Goal: Task Accomplishment & Management: Manage account settings

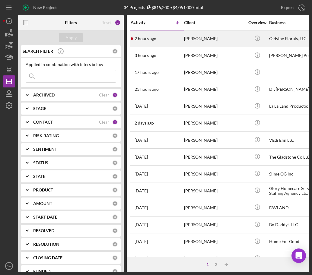
click at [230, 36] on div "[PERSON_NAME]" at bounding box center [214, 39] width 60 height 16
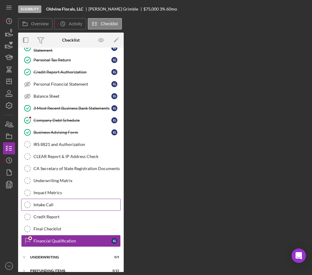
scroll to position [91, 0]
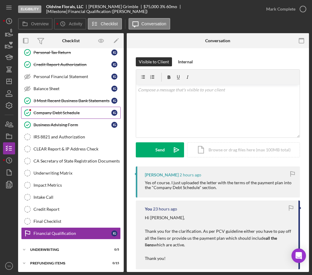
click at [48, 110] on div "Company Debt Schedule" at bounding box center [72, 112] width 78 height 5
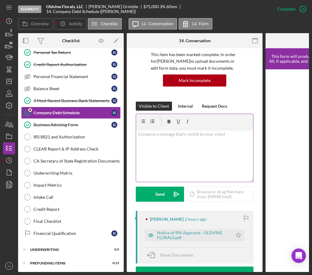
scroll to position [113, 0]
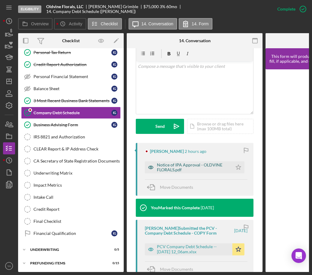
click at [177, 169] on div "Notice of IPA Approval - OLDVINE FLORALS.pdf" at bounding box center [193, 167] width 72 height 10
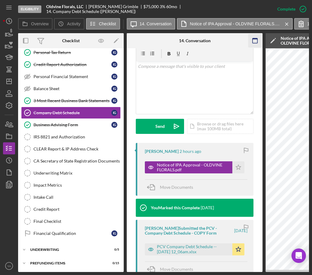
click at [257, 43] on icon "button" at bounding box center [255, 41] width 14 height 14
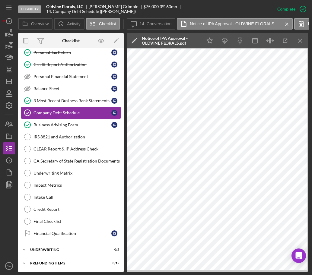
click at [99, 114] on div "Company Debt Schedule" at bounding box center [72, 112] width 78 height 5
click at [289, 43] on icon "Icon/Menu Close" at bounding box center [300, 41] width 14 height 14
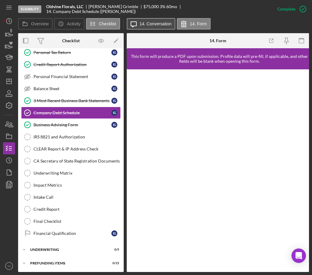
click at [162, 26] on label "14. Conversation" at bounding box center [155, 23] width 32 height 5
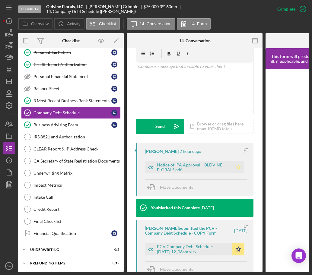
click at [240, 165] on icon "Icon/Star" at bounding box center [238, 167] width 12 height 12
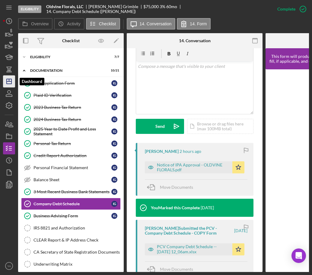
click at [4, 83] on icon "Icon/Dashboard" at bounding box center [9, 81] width 15 height 15
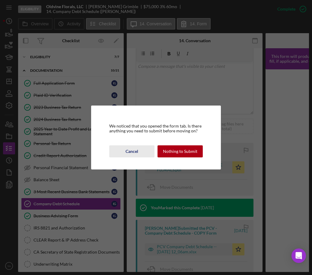
click at [139, 149] on button "Cancel" at bounding box center [131, 151] width 45 height 12
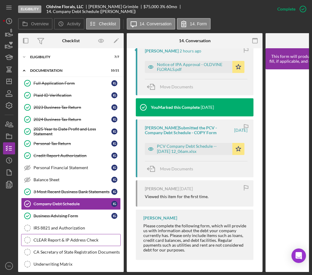
scroll to position [93, 0]
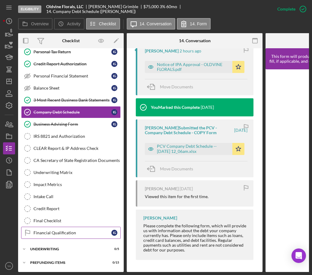
click at [72, 230] on div "Financial Qualification" at bounding box center [72, 232] width 78 height 5
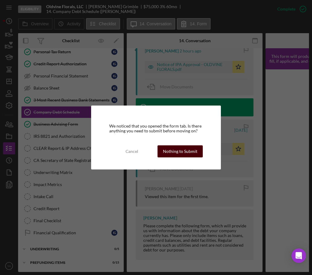
click at [181, 153] on div "Nothing to Submit" at bounding box center [180, 151] width 34 height 12
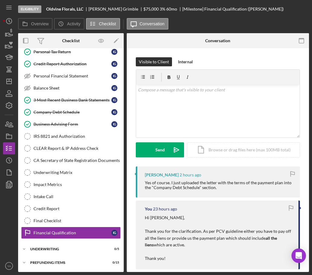
scroll to position [92, 0]
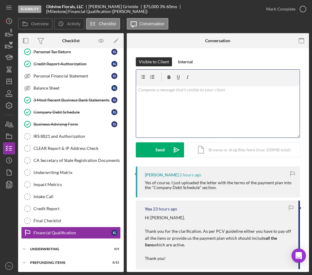
click at [208, 125] on div "v Color teal Color pink Remove color Add row above Add row below Add column bef…" at bounding box center [217, 111] width 163 height 53
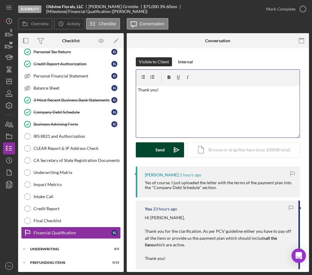
click at [163, 156] on div "Send" at bounding box center [159, 149] width 9 height 15
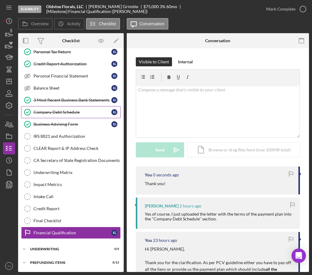
click at [74, 117] on link "Company Debt Schedule Company Debt Schedule I G" at bounding box center [70, 112] width 99 height 12
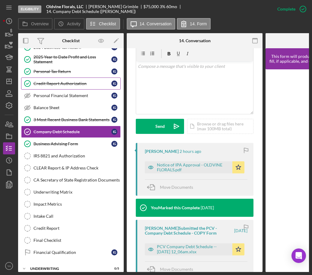
scroll to position [54, 0]
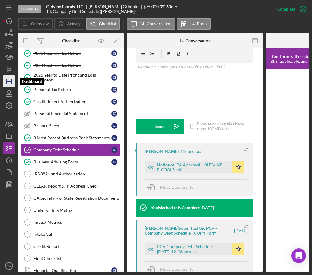
click at [14, 83] on icon "Icon/Dashboard" at bounding box center [9, 81] width 15 height 15
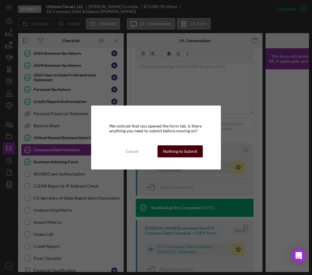
click at [184, 148] on div "Nothing to Submit" at bounding box center [180, 151] width 34 height 12
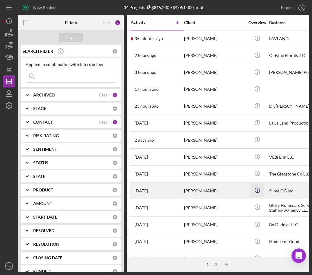
click at [263, 186] on icon "Icon/Info" at bounding box center [257, 190] width 14 height 14
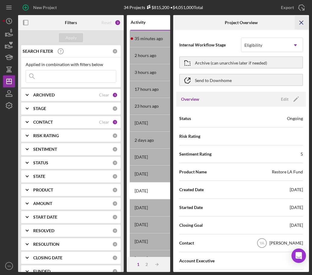
click at [289, 18] on icon "Icon/Menu Close" at bounding box center [301, 23] width 14 height 14
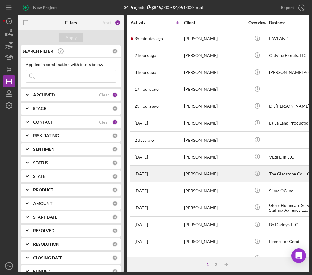
click at [218, 170] on div "[PERSON_NAME]" at bounding box center [214, 174] width 60 height 16
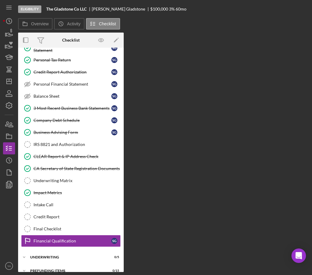
scroll to position [91, 0]
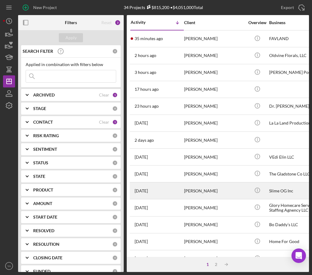
click at [245, 189] on td "[PERSON_NAME]" at bounding box center [214, 190] width 62 height 17
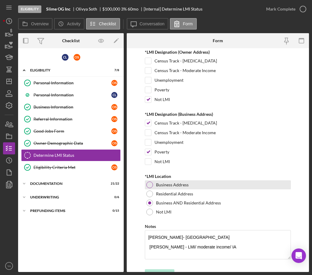
scroll to position [33, 0]
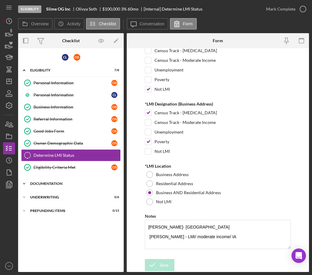
click at [55, 182] on div "Documentation" at bounding box center [73, 184] width 86 height 4
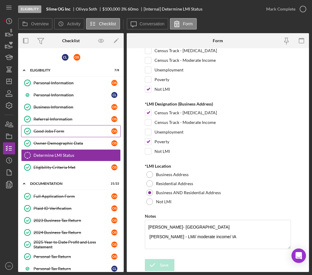
click at [63, 125] on link "Good Jobs Form Good Jobs Form O S" at bounding box center [70, 131] width 99 height 12
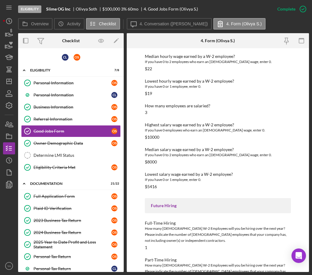
scroll to position [794, 0]
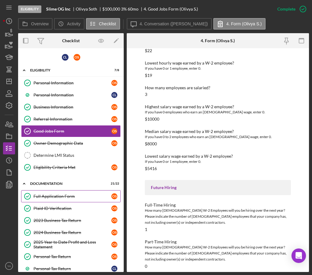
drag, startPoint x: 50, startPoint y: 193, endPoint x: 58, endPoint y: 193, distance: 8.1
click at [50, 193] on link "Full Application Form Full Application Form O S" at bounding box center [70, 196] width 99 height 12
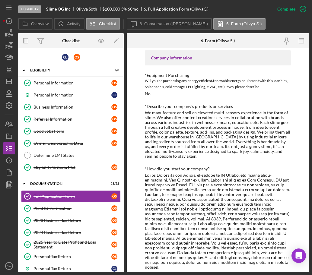
scroll to position [75, 0]
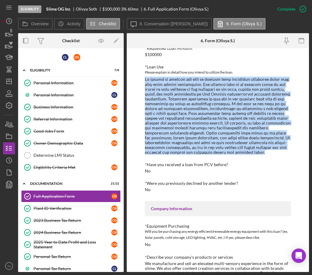
drag, startPoint x: 145, startPoint y: 78, endPoint x: 220, endPoint y: 150, distance: 103.5
click at [220, 150] on div at bounding box center [218, 116] width 146 height 78
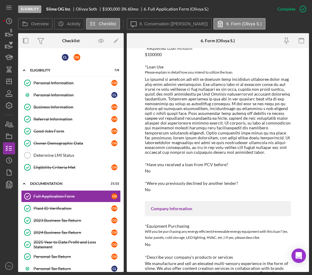
click at [143, 62] on div "To edit this form you must mark this item incomplete *Use of Proceeds Purchase …" at bounding box center [218, 160] width 182 height 224
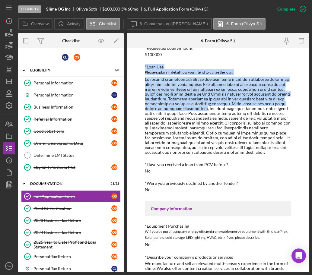
drag, startPoint x: 143, startPoint y: 62, endPoint x: 180, endPoint y: 106, distance: 57.8
click at [180, 106] on div "To edit this form you must mark this item incomplete *Use of Proceeds Purchase …" at bounding box center [218, 160] width 182 height 224
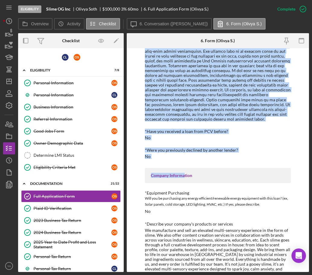
scroll to position [113, 0]
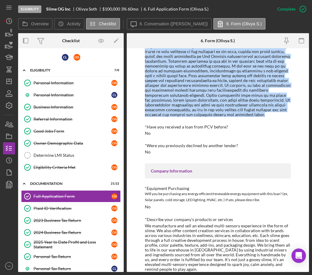
drag, startPoint x: 145, startPoint y: 118, endPoint x: 223, endPoint y: 114, distance: 78.7
copy div "*Requested Loan Amount $100000 *Loan Use Please explain in detail how you inten…"
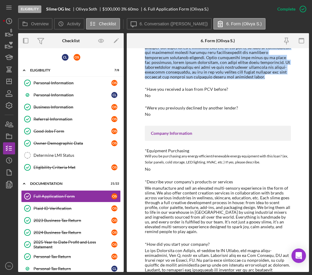
scroll to position [188, 0]
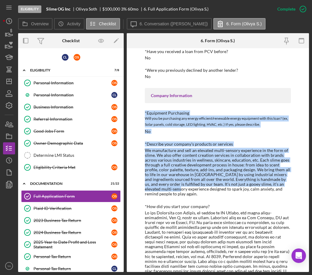
drag, startPoint x: 144, startPoint y: 112, endPoint x: 176, endPoint y: 191, distance: 84.8
click at [176, 191] on div "To edit this form you must mark this item incomplete *Use of Proceeds Purchase …" at bounding box center [218, 160] width 182 height 224
click at [175, 186] on div "We manufacture and sell an elevated multi-sensory experience in the form of sli…" at bounding box center [218, 172] width 146 height 49
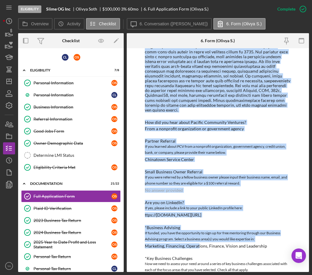
scroll to position [932, 0]
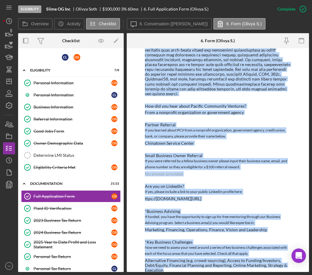
drag, startPoint x: 144, startPoint y: 141, endPoint x: 211, endPoint y: 260, distance: 136.9
click at [211, 260] on div "To edit this form you must mark this item incomplete *Use of Proceeds Purchase …" at bounding box center [218, 160] width 182 height 224
copy div "*Loremips dolo sitamet'c adipisci el seddoeiu Te incididuntu lab etdo ma aliqua…"
click at [202, 209] on div "*Business Advising" at bounding box center [218, 211] width 146 height 5
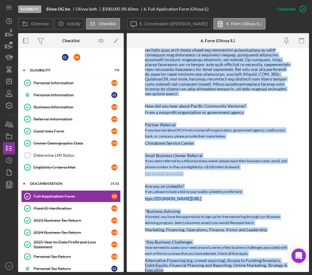
drag, startPoint x: 189, startPoint y: 213, endPoint x: 195, endPoint y: 226, distance: 14.4
click at [189, 214] on div "If funded, you have the opportunity to sign up for free mentoring through our B…" at bounding box center [218, 220] width 146 height 12
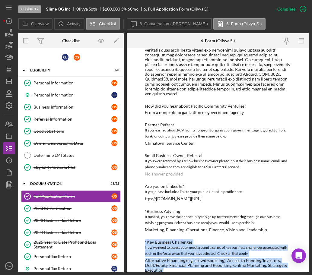
drag, startPoint x: 181, startPoint y: 261, endPoint x: 145, endPoint y: 233, distance: 46.0
click at [145, 240] on div "*Key Business Challenges Now we need to assess your need around a series of key…" at bounding box center [218, 256] width 146 height 33
copy div "*Key Business Challenges Now we need to assess your need around a series of key…"
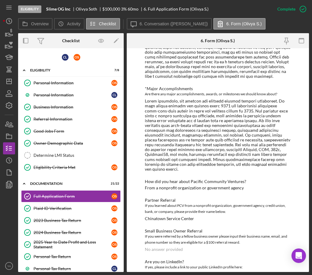
scroll to position [819, 0]
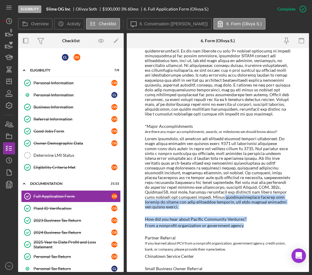
drag, startPoint x: 249, startPoint y: 214, endPoint x: 189, endPoint y: 191, distance: 64.2
click at [260, 196] on div at bounding box center [218, 172] width 146 height 73
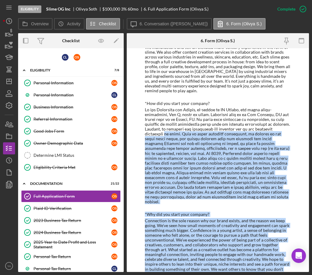
scroll to position [178, 0]
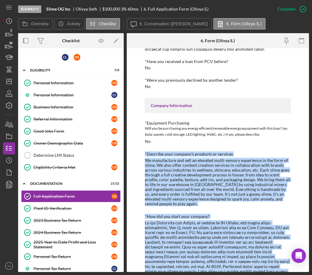
drag, startPoint x: 262, startPoint y: 195, endPoint x: 145, endPoint y: 152, distance: 124.5
copy div "*Loremips dolo sitamet'c adipisci el seddoeiu Te incididuntu lab etdo ma aliqua…"
click at [145, 153] on div "*Describe your company's products or services" at bounding box center [218, 154] width 146 height 5
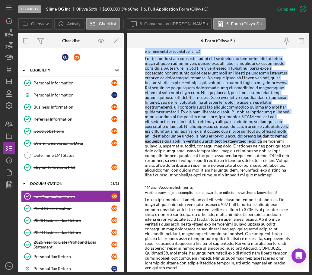
scroll to position [706, 0]
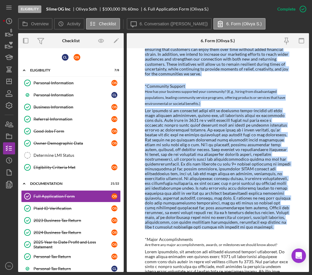
drag, startPoint x: 145, startPoint y: 153, endPoint x: 218, endPoint y: 221, distance: 99.8
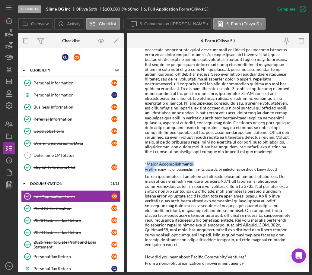
drag, startPoint x: 148, startPoint y: 156, endPoint x: 146, endPoint y: 164, distance: 8.8
click at [142, 159] on div "To edit this form you must mark this item incomplete *Use of Proceeds Purchase …" at bounding box center [218, 160] width 182 height 224
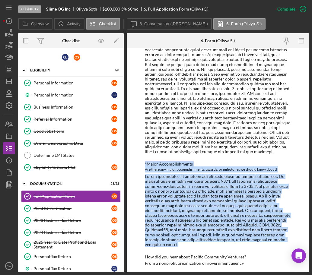
drag, startPoint x: 144, startPoint y: 159, endPoint x: 261, endPoint y: 234, distance: 139.6
click at [261, 234] on div "To edit this form you must mark this item incomplete *Use of Proceeds Purchase …" at bounding box center [218, 160] width 182 height 224
copy div "*Lorem Ipsumdolorsitam Con adipi eli seddo eiusmodtemporin, utlabo, et dolorema…"
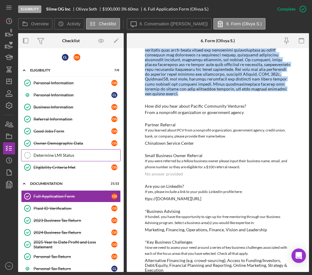
click at [70, 152] on link "Determine LMI Status Determine LMI Status" at bounding box center [70, 155] width 99 height 12
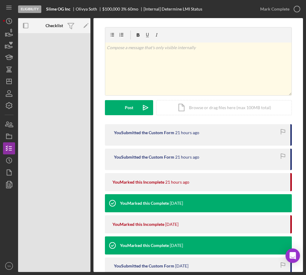
click at [289, 114] on div "Eligibility Slime OG Inc Olivya Soth $100,000 $20,000 3 % 60 mo [Internal] Dete…" at bounding box center [153, 137] width 306 height 275
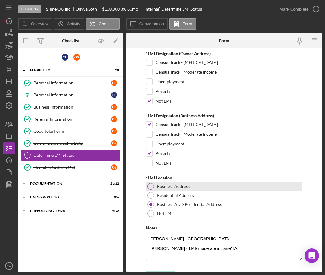
scroll to position [33, 0]
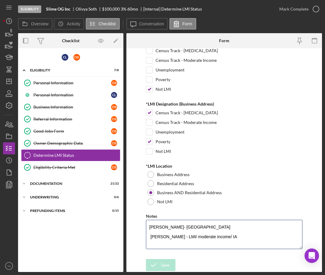
drag, startPoint x: 238, startPoint y: 236, endPoint x: 144, endPoint y: 225, distance: 94.9
click at [144, 225] on form "LMI Tracking *LMI Designation (Owner Address) Census Track - [MEDICAL_DATA] Cen…" at bounding box center [225, 160] width 196 height 224
click at [134, 209] on form "LMI Tracking *LMI Designation (Owner Address) Census Track - [MEDICAL_DATA] Cen…" at bounding box center [225, 160] width 196 height 224
drag, startPoint x: 244, startPoint y: 234, endPoint x: 148, endPoint y: 226, distance: 96.5
click at [148, 226] on textarea "[PERSON_NAME]- [GEOGRAPHIC_DATA] [PERSON_NAME] - LMI/ moderate income/ IA" at bounding box center [224, 234] width 157 height 29
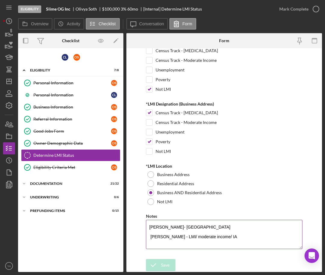
click at [196, 231] on textarea "[PERSON_NAME]- [GEOGRAPHIC_DATA] [PERSON_NAME] - LMI/ moderate income/ IA" at bounding box center [224, 234] width 157 height 29
click at [236, 236] on textarea "[PERSON_NAME]- [GEOGRAPHIC_DATA] [PERSON_NAME] - LMI/ moderate income/ IA" at bounding box center [224, 234] width 157 height 29
click at [150, 236] on textarea "[PERSON_NAME]- [GEOGRAPHIC_DATA] [PERSON_NAME] - LMI/ moderate income/ IA" at bounding box center [224, 234] width 157 height 29
drag, startPoint x: 211, startPoint y: 234, endPoint x: 183, endPoint y: 238, distance: 27.7
click at [183, 238] on textarea "[PERSON_NAME]- [GEOGRAPHIC_DATA] [PERSON_NAME] - LMI/ moderate income/ IA" at bounding box center [224, 234] width 157 height 29
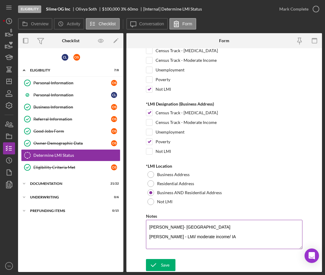
click at [232, 236] on textarea "[PERSON_NAME]- [GEOGRAPHIC_DATA] [PERSON_NAME] - LMI/ moderate income/ IA" at bounding box center [224, 234] width 157 height 29
type textarea "[PERSON_NAME]- [GEOGRAPHIC_DATA] [PERSON_NAME] - LMI/ moderate income/ IA"
click at [63, 183] on div "Documentation" at bounding box center [73, 184] width 86 height 4
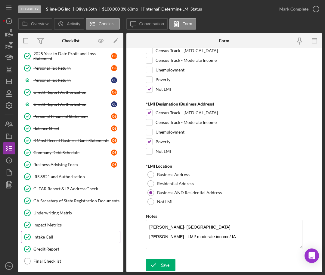
scroll to position [217, 0]
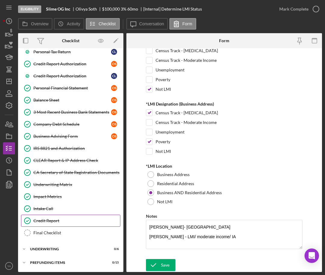
click at [63, 223] on link "Credit Report Credit Report" at bounding box center [70, 220] width 99 height 12
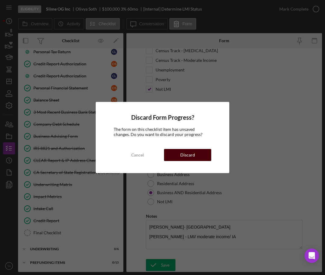
click at [192, 156] on div "Discard" at bounding box center [187, 155] width 15 height 12
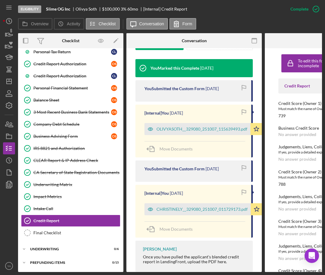
scroll to position [211, 0]
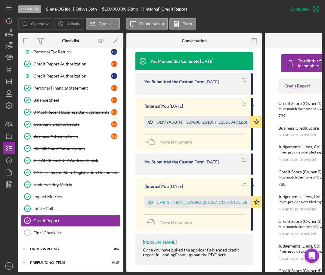
click at [210, 120] on div "OLIVYASOTH__329080_251007_115639493.pdf" at bounding box center [198, 122] width 106 height 12
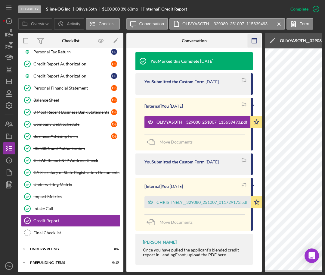
click at [257, 42] on rect "button" at bounding box center [254, 40] width 5 height 5
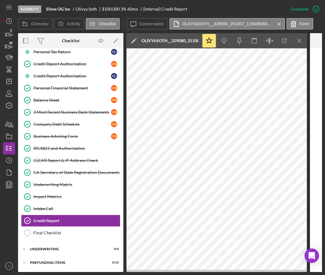
drag, startPoint x: 293, startPoint y: 42, endPoint x: 277, endPoint y: 83, distance: 43.4
click at [289, 42] on icon "Icon/Menu Close" at bounding box center [300, 41] width 14 height 14
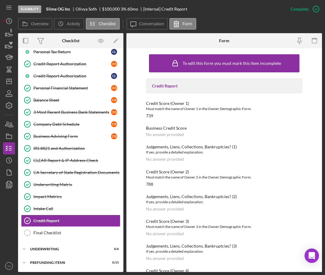
click at [142, 17] on div "Eligibility Slime OG Inc Olivya Soth $100,000 $20,000 3 % 60 mo [Internal] Cred…" at bounding box center [151, 9] width 267 height 18
click at [144, 20] on button "Icon/Message Conversation" at bounding box center [148, 23] width 42 height 11
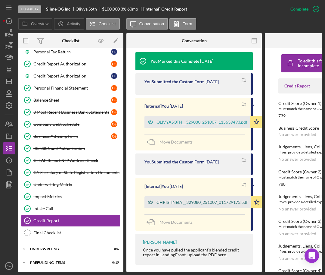
click at [188, 200] on div "CHRISTINELY__329080_251007_011729173.pdf" at bounding box center [202, 202] width 91 height 5
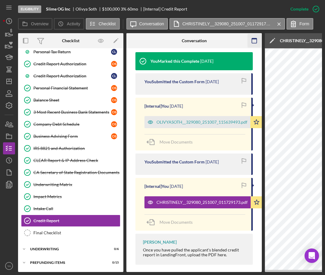
click at [255, 41] on icon "button" at bounding box center [255, 41] width 14 height 14
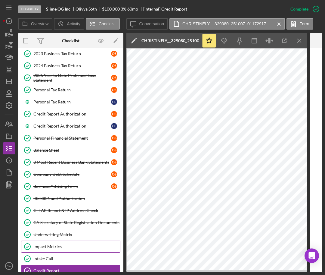
scroll to position [179, 0]
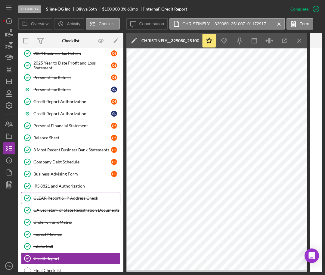
click at [69, 199] on div "CLEAR Report & IP Address Check" at bounding box center [76, 198] width 87 height 5
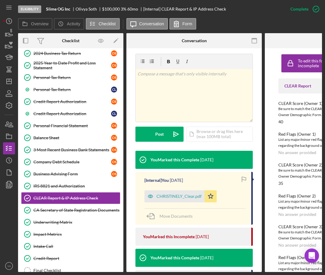
scroll to position [38, 0]
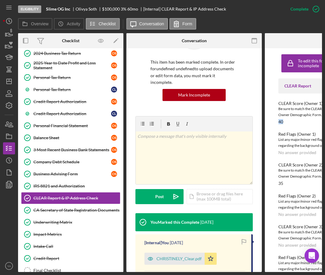
drag, startPoint x: 287, startPoint y: 121, endPoint x: 273, endPoint y: 121, distance: 13.9
copy div "40"
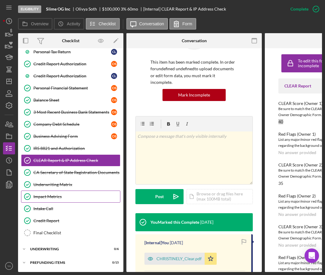
scroll to position [218, 0]
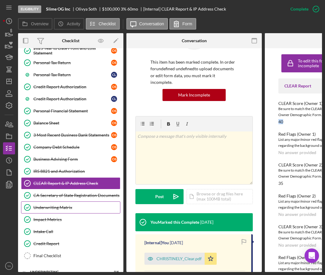
click at [57, 213] on link "Underwriting Matrix Underwriting Matrix" at bounding box center [70, 207] width 99 height 12
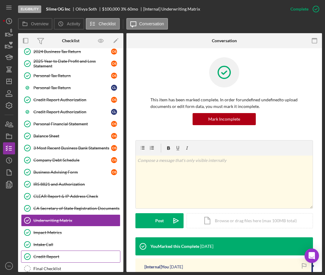
click at [55, 250] on div "Full Application Form Full Application Form O S Plaid ID Verification Plaid ID …" at bounding box center [70, 143] width 105 height 268
click at [70, 254] on div "Credit Report" at bounding box center [76, 256] width 87 height 5
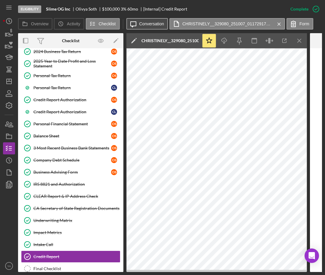
click at [151, 28] on button "Icon/Message Conversation" at bounding box center [148, 23] width 42 height 11
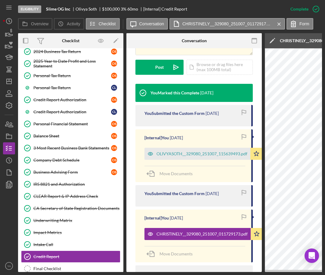
scroll to position [211, 0]
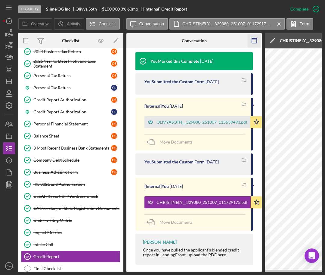
click at [258, 44] on icon "button" at bounding box center [255, 41] width 14 height 14
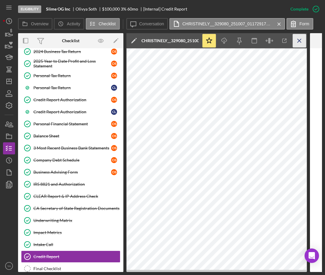
click at [289, 44] on icon "Icon/Menu Close" at bounding box center [300, 41] width 14 height 14
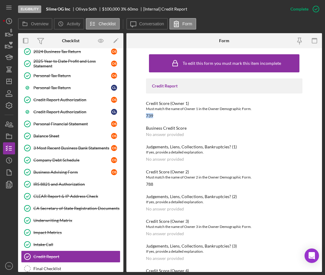
drag, startPoint x: 162, startPoint y: 114, endPoint x: 143, endPoint y: 115, distance: 19.3
click at [143, 115] on div "To edit this form you must mark this item incomplete Credit Report Credit Score…" at bounding box center [225, 160] width 196 height 224
click at [164, 134] on div "No answer provided" at bounding box center [165, 134] width 38 height 5
click at [289, 11] on icon "button" at bounding box center [316, 9] width 15 height 15
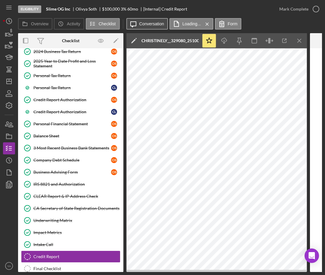
click at [154, 23] on label "Conversation" at bounding box center [151, 23] width 25 height 5
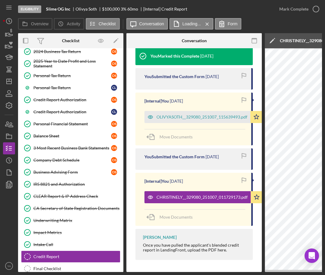
scroll to position [142, 0]
click at [254, 43] on rect "button" at bounding box center [254, 40] width 5 height 5
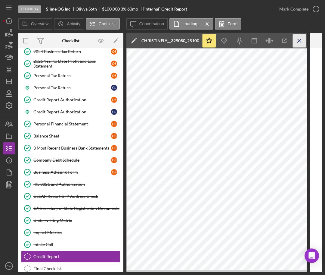
click at [289, 44] on icon "Icon/Menu Close" at bounding box center [300, 41] width 14 height 14
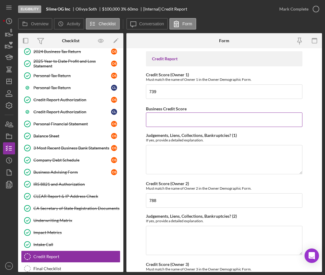
click at [173, 122] on input "Business Credit Score" at bounding box center [224, 119] width 157 height 14
click at [150, 23] on label "Conversation" at bounding box center [151, 23] width 25 height 5
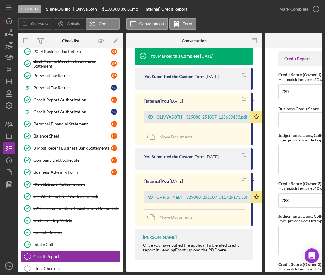
click at [194, 111] on div "OLIVYASOTH__329080_251007_115639493.pdf" at bounding box center [198, 117] width 106 height 12
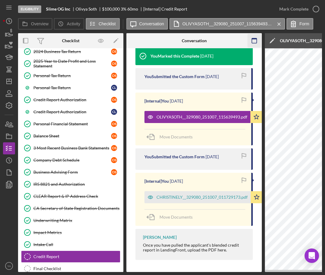
click at [250, 36] on icon "button" at bounding box center [255, 41] width 14 height 14
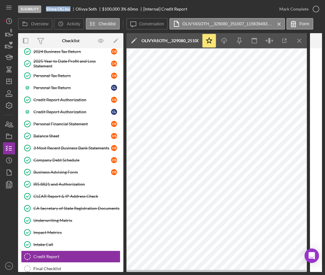
drag, startPoint x: 45, startPoint y: 7, endPoint x: 74, endPoint y: 10, distance: 28.8
click at [74, 10] on div "Eligibility Slime OG Inc Olivya Soth $100,000 $20,000 3 % 60 mo [Internal] Cred…" at bounding box center [145, 9] width 255 height 18
copy b "Slime OG Inc"
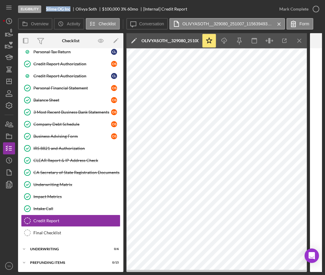
drag, startPoint x: 57, startPoint y: 236, endPoint x: 142, endPoint y: 185, distance: 98.7
click at [57, 235] on link "Final Checklist Final Checklist" at bounding box center [70, 233] width 99 height 12
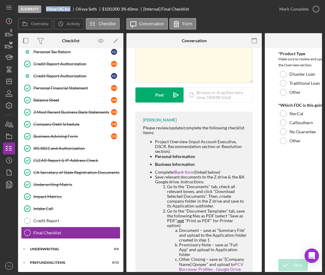
scroll to position [75, 0]
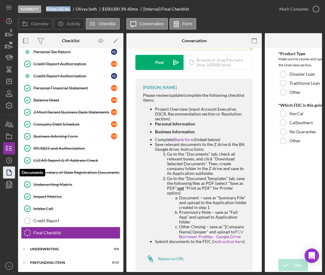
click at [9, 168] on icon "button" at bounding box center [9, 172] width 15 height 15
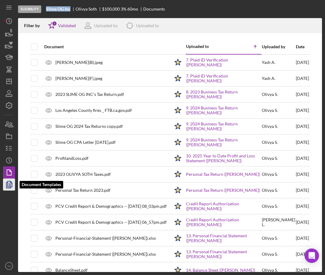
click at [8, 186] on polygon "button" at bounding box center [10, 183] width 5 height 5
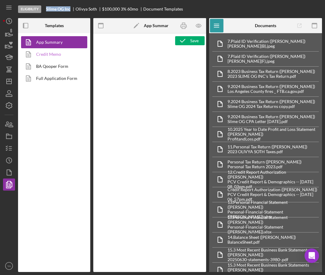
type textarea "<h1 style="text-align: center;">Full Application Form</h1> <h2 style="text-alig…"
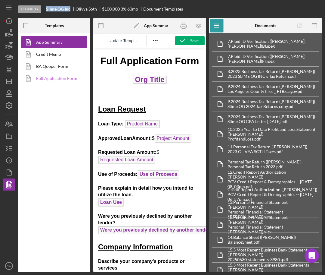
click at [61, 74] on link "Full Application Form" at bounding box center [52, 78] width 63 height 12
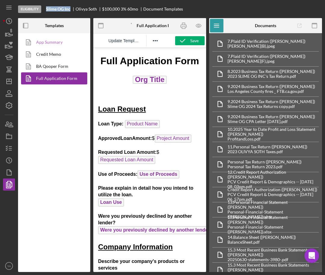
click at [63, 44] on link "App Summary" at bounding box center [52, 42] width 63 height 12
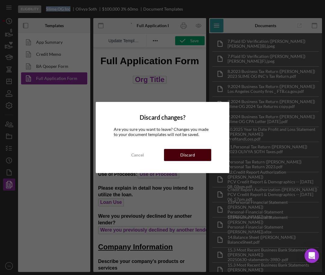
click at [188, 160] on div "Discard" at bounding box center [187, 155] width 15 height 12
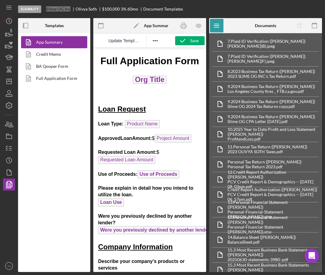
drag, startPoint x: 96, startPoint y: 62, endPoint x: 180, endPoint y: 62, distance: 83.5
drag, startPoint x: 197, startPoint y: 64, endPoint x: 152, endPoint y: 63, distance: 45.5
click at [61, 83] on link "Full Application Form" at bounding box center [52, 78] width 63 height 12
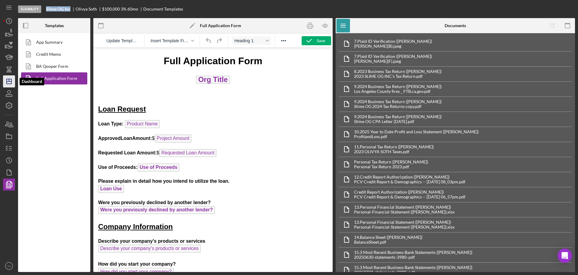
click at [12, 86] on icon "Icon/Dashboard" at bounding box center [9, 81] width 15 height 15
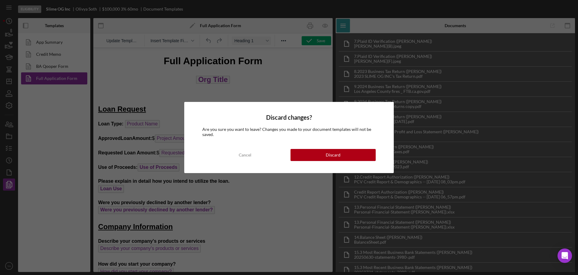
click at [289, 146] on div "Discard changes? Are you sure you want to leave? Changes you made to your docum…" at bounding box center [289, 137] width 210 height 71
click at [289, 158] on div "Discard" at bounding box center [333, 155] width 15 height 12
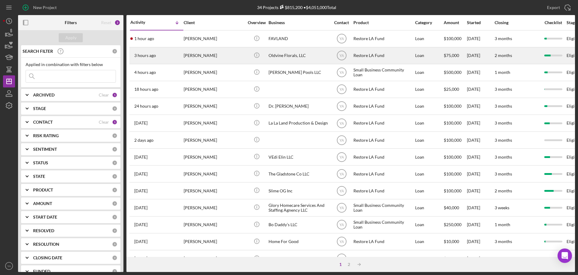
click at [289, 61] on div "Oldvine Florals, LLC" at bounding box center [299, 56] width 60 height 16
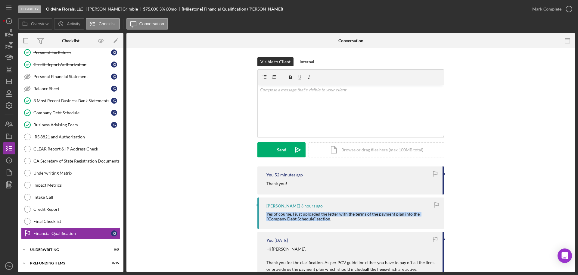
drag, startPoint x: 308, startPoint y: 220, endPoint x: 267, endPoint y: 215, distance: 42.2
click at [267, 215] on div "Yes of course. I just uploaded the letter with the terms of the payment plan in…" at bounding box center [353, 216] width 172 height 10
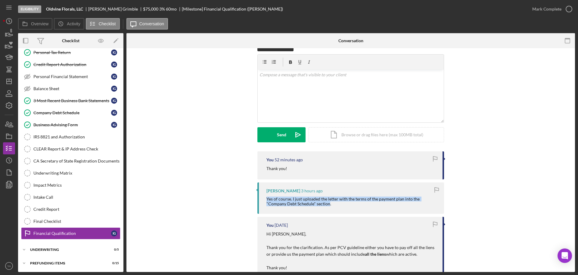
scroll to position [38, 0]
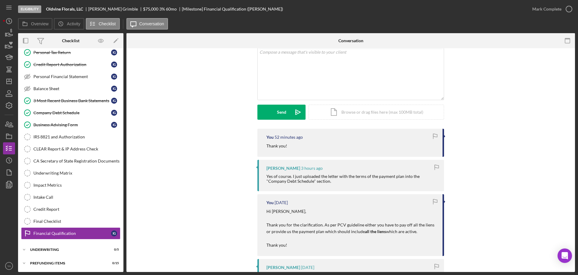
drag, startPoint x: 303, startPoint y: 223, endPoint x: 325, endPoint y: 226, distance: 21.9
click at [289, 223] on p "Hi [PERSON_NAME], Thank you for the clarification. As per PCV guideline either …" at bounding box center [352, 228] width 170 height 40
drag, startPoint x: 356, startPoint y: 230, endPoint x: 360, endPoint y: 230, distance: 4.5
click at [289, 231] on p "Hi [PERSON_NAME], Thank you for the clarification. As per PCV guideline either …" at bounding box center [352, 228] width 170 height 40
drag, startPoint x: 392, startPoint y: 223, endPoint x: 430, endPoint y: 230, distance: 38.3
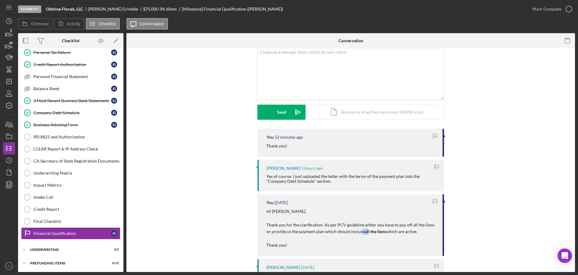
click at [289, 230] on p "Hi [PERSON_NAME], Thank you for the clarification. As per PCV guideline either …" at bounding box center [352, 228] width 170 height 40
click at [67, 112] on div "Company Debt Schedule" at bounding box center [72, 112] width 78 height 5
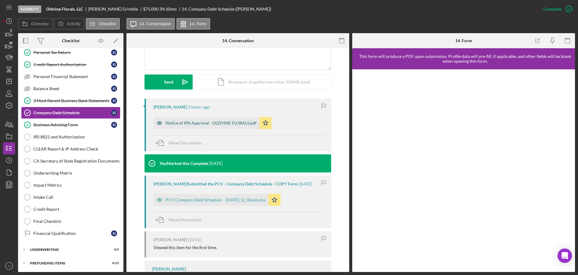
click at [215, 119] on div "Notice of IPA Approval - OLDVINE FLORALS.pdf" at bounding box center [207, 123] width 106 height 12
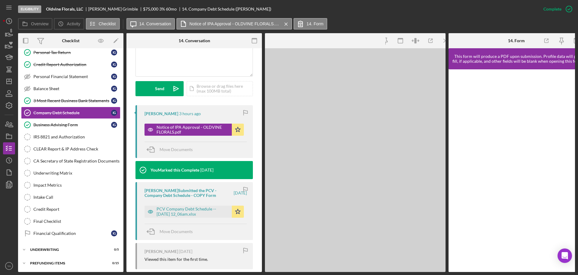
scroll to position [157, 0]
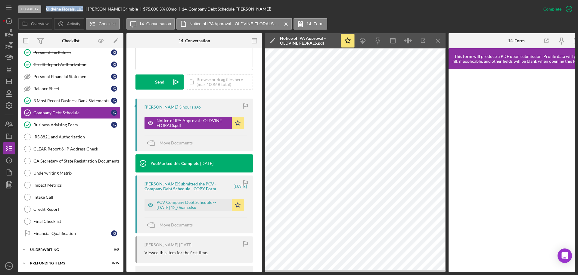
drag, startPoint x: 47, startPoint y: 8, endPoint x: 84, endPoint y: 8, distance: 37.4
click at [84, 8] on div "Oldvine Florals, LLC" at bounding box center [67, 9] width 42 height 5
copy b "Oldvine Florals, LLC"
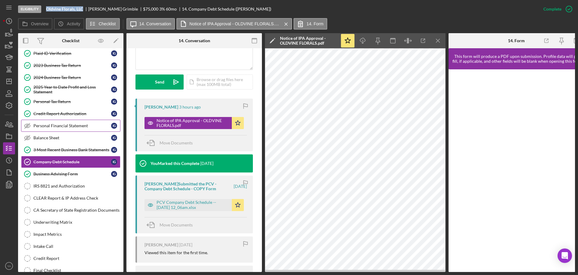
scroll to position [0, 0]
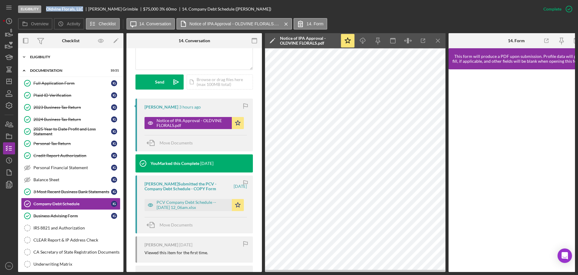
click at [65, 58] on div "Eligibility" at bounding box center [73, 57] width 86 height 4
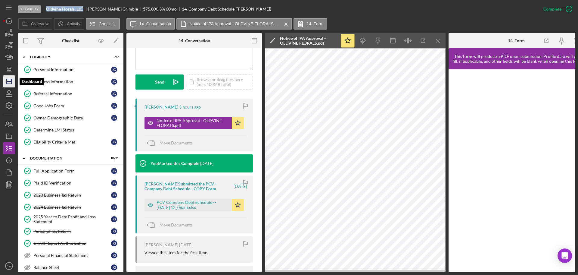
click at [7, 77] on icon "Icon/Dashboard" at bounding box center [9, 81] width 15 height 15
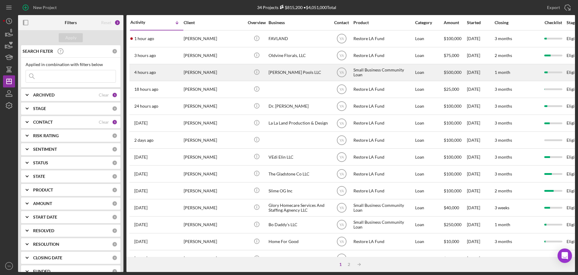
click at [289, 69] on div "[PERSON_NAME] Pools LLC" at bounding box center [299, 72] width 60 height 16
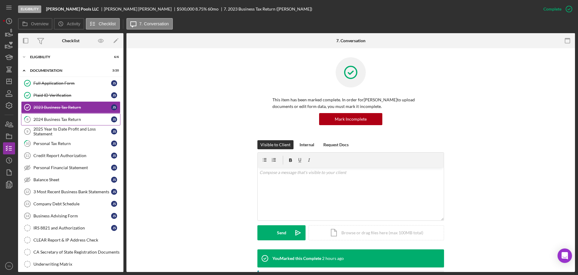
click at [74, 117] on div "2024 Business Tax Return" at bounding box center [72, 119] width 78 height 5
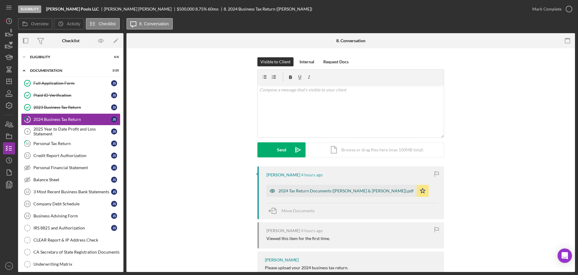
click at [289, 194] on div "2024 Tax Return Documents ([PERSON_NAME] & [PERSON_NAME]).pdf" at bounding box center [342, 191] width 150 height 12
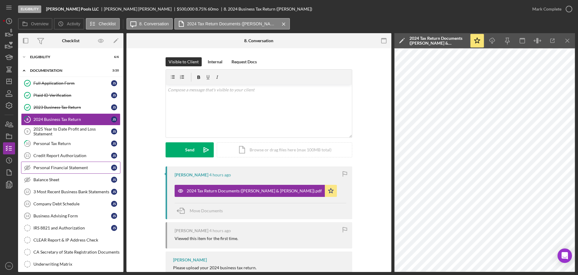
click at [58, 167] on div "Personal Financial Statement" at bounding box center [72, 167] width 78 height 5
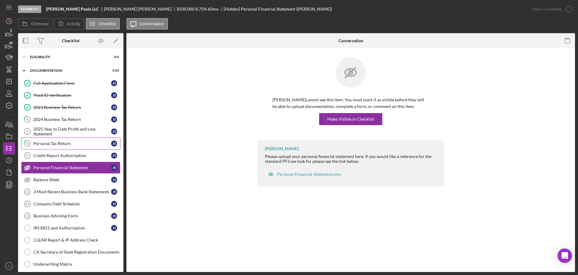
click at [77, 145] on div "Personal Tax Return" at bounding box center [72, 143] width 78 height 5
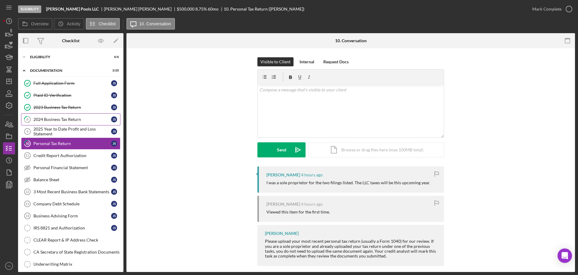
click at [79, 116] on link "8 2024 Business Tax Return J S" at bounding box center [70, 119] width 99 height 12
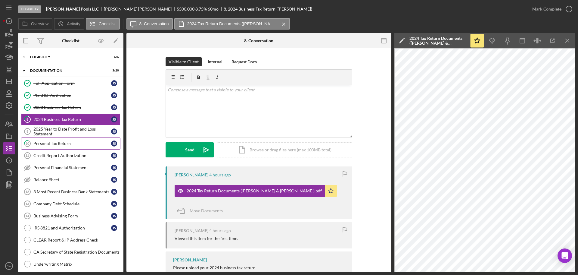
click at [74, 146] on link "10 Personal Tax Return J S" at bounding box center [70, 143] width 99 height 12
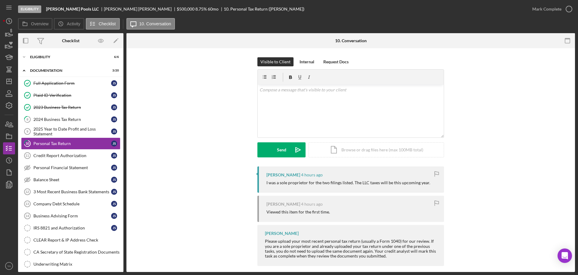
drag, startPoint x: 81, startPoint y: 113, endPoint x: 361, endPoint y: 165, distance: 284.0
click at [81, 114] on link "8 2024 Business Tax Return J S" at bounding box center [70, 119] width 99 height 12
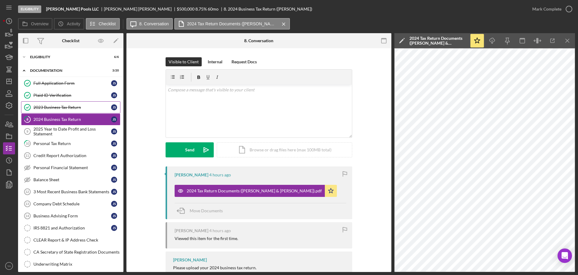
click at [49, 109] on div "2023 Business Tax Return" at bounding box center [72, 107] width 78 height 5
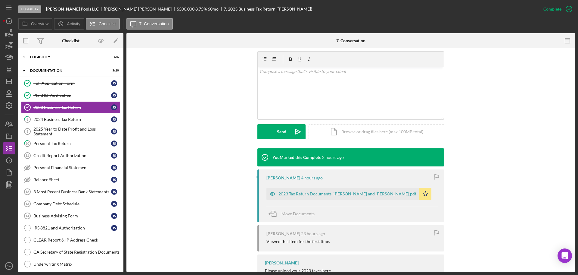
scroll to position [137, 0]
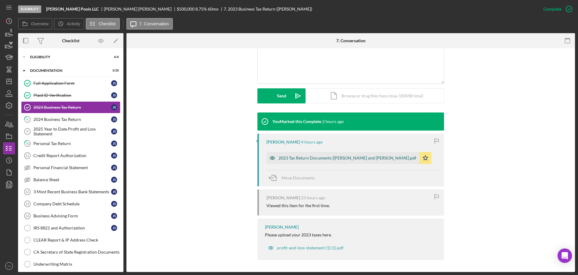
click at [289, 162] on div "2023 Tax Return Documents ([PERSON_NAME] and [PERSON_NAME].pdf" at bounding box center [343, 158] width 153 height 12
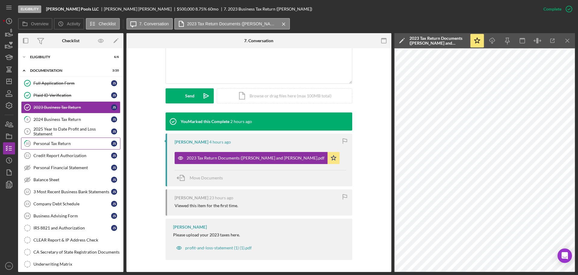
click at [70, 145] on div "Personal Tax Return" at bounding box center [72, 143] width 78 height 5
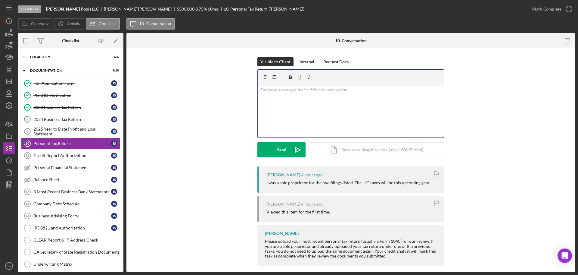
click at [289, 119] on div "v Color teal Color pink Remove color Add row above Add row below Add column bef…" at bounding box center [351, 111] width 186 height 53
click at [78, 110] on link "2023 Business Tax Return 2023 Business Tax Return J S" at bounding box center [70, 107] width 99 height 12
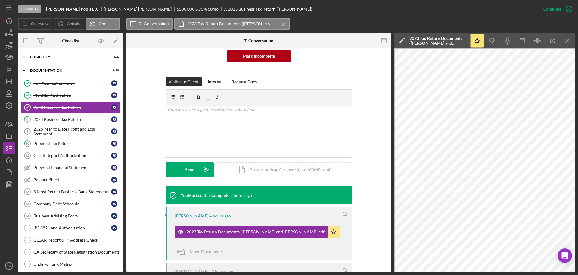
scroll to position [75, 0]
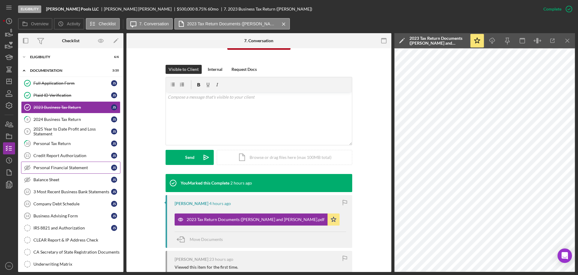
click at [70, 165] on div "Personal Financial Statement" at bounding box center [72, 167] width 78 height 5
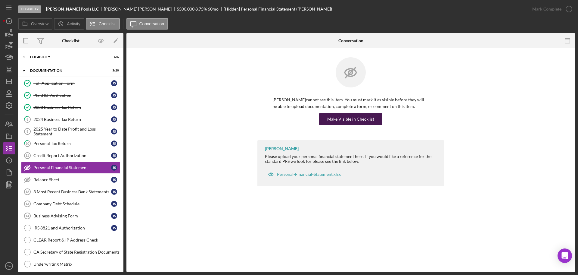
click at [289, 117] on div "Make Visible in Checklist" at bounding box center [350, 119] width 47 height 12
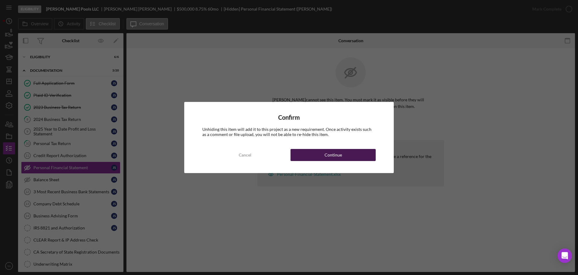
click at [289, 157] on button "Continue" at bounding box center [333, 155] width 85 height 12
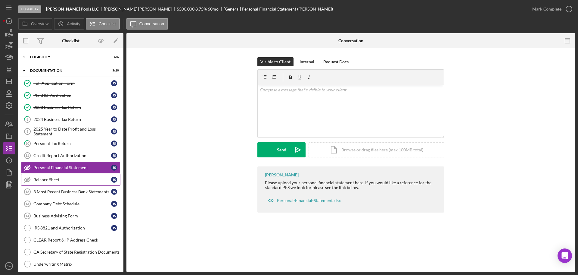
click at [63, 180] on div "Balance Sheet" at bounding box center [72, 179] width 78 height 5
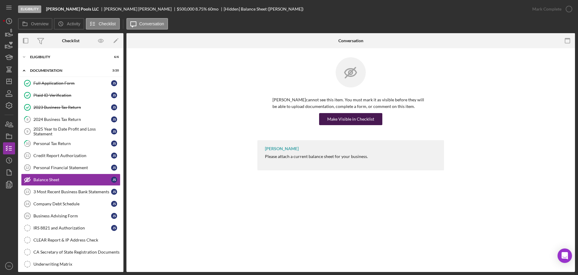
click at [289, 113] on div "Make Visible in Checklist" at bounding box center [350, 119] width 47 height 12
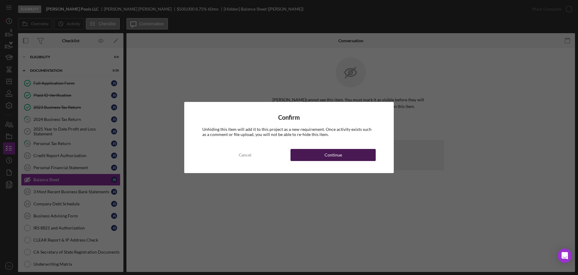
click at [289, 158] on div "Continue" at bounding box center [333, 155] width 17 height 12
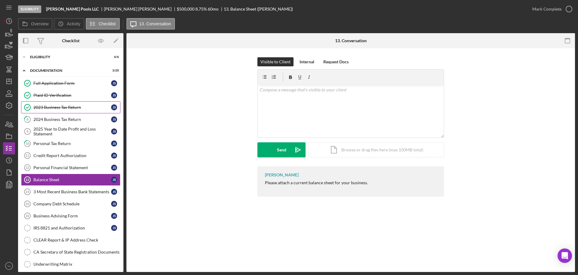
click at [86, 108] on div "2023 Business Tax Return" at bounding box center [72, 107] width 78 height 5
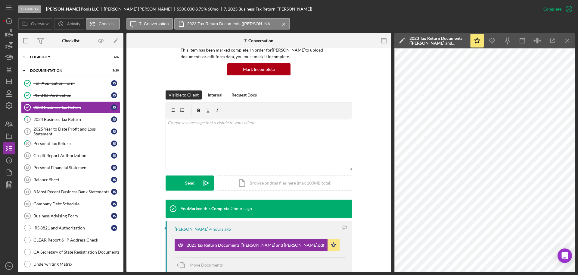
scroll to position [61, 0]
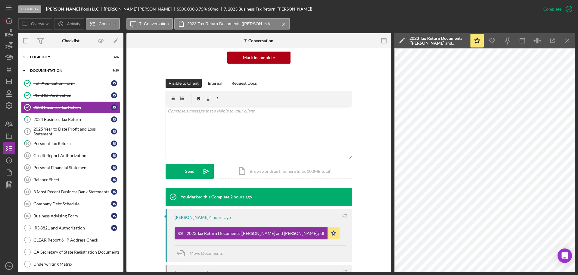
drag, startPoint x: 184, startPoint y: 229, endPoint x: 255, endPoint y: 213, distance: 72.9
click at [255, 213] on div "[PERSON_NAME] 4 hours ago 2023 Tax Return Documents ([PERSON_NAME] and [PERSON_…" at bounding box center [259, 235] width 187 height 53
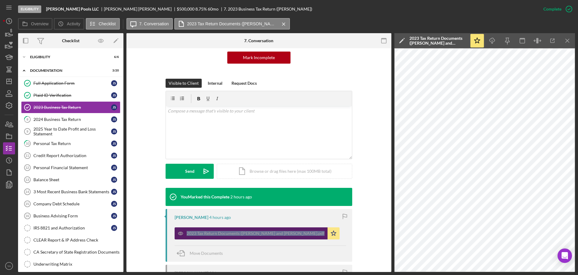
drag, startPoint x: 181, startPoint y: 224, endPoint x: 314, endPoint y: 233, distance: 132.6
click at [289, 233] on div "2023 Tax Return Documents ([PERSON_NAME] and [PERSON_NAME].pdf Icon/Star" at bounding box center [259, 231] width 168 height 15
copy div "2023 Tax Return Documents ([PERSON_NAME] and [PERSON_NAME].pdf"
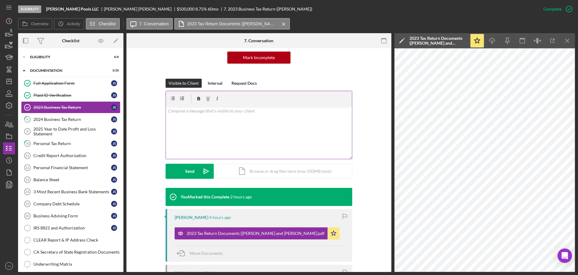
click at [261, 136] on div "v Color teal Color pink Remove color Add row above Add row below Add column bef…" at bounding box center [259, 132] width 186 height 53
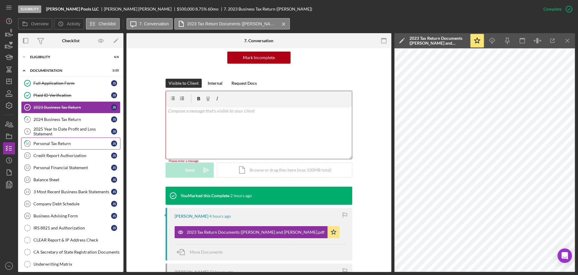
drag, startPoint x: 76, startPoint y: 117, endPoint x: 118, endPoint y: 146, distance: 50.6
click at [76, 116] on link "8 2024 Business Tax Return J S" at bounding box center [70, 119] width 99 height 12
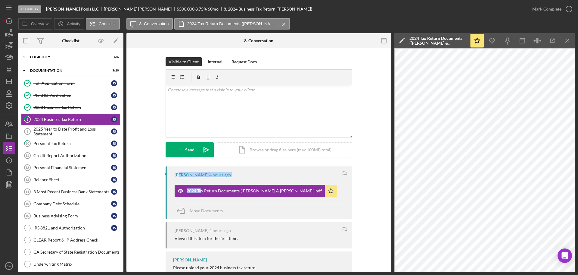
drag, startPoint x: 178, startPoint y: 178, endPoint x: 189, endPoint y: 183, distance: 11.5
click at [198, 191] on div "[PERSON_NAME] 4 hours ago 2024 Tax Return Documents ([PERSON_NAME] & [PERSON_NA…" at bounding box center [259, 192] width 187 height 53
click at [188, 183] on div "2024 Tax Return Documents ([PERSON_NAME] & [PERSON_NAME]).pdf Icon/Star" at bounding box center [257, 189] width 165 height 15
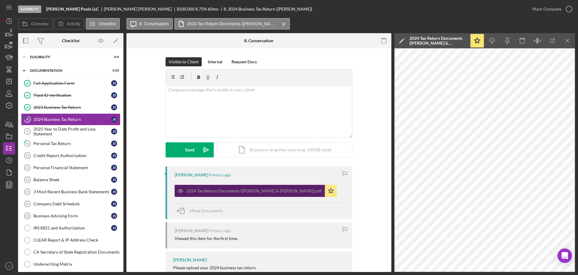
drag, startPoint x: 187, startPoint y: 183, endPoint x: 322, endPoint y: 192, distance: 135.3
click at [289, 192] on div "2024 Tax Return Documents ([PERSON_NAME] & [PERSON_NAME]).pdf Icon/Star" at bounding box center [257, 189] width 165 height 15
copy div "2024 Tax Return Documents ([PERSON_NAME] & [PERSON_NAME]).pdf"
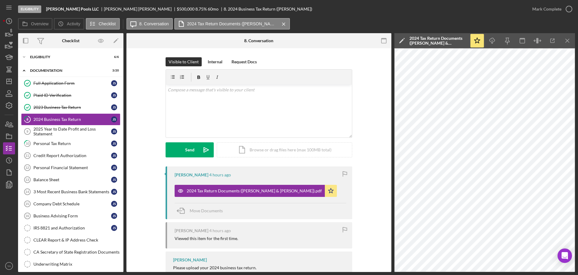
drag, startPoint x: 67, startPoint y: 147, endPoint x: 283, endPoint y: 193, distance: 220.8
click at [67, 147] on link "10 Personal Tax Return J S" at bounding box center [70, 143] width 99 height 12
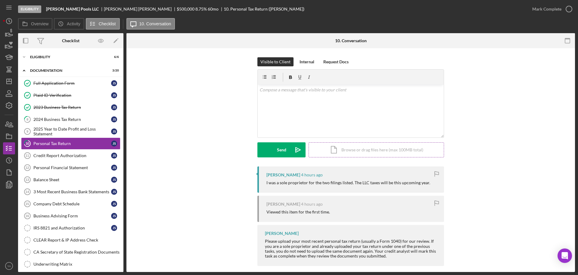
click at [289, 151] on div "Icon/Document Browse or drag files here (max 100MB total) Tap to choose files o…" at bounding box center [377, 149] width 136 height 15
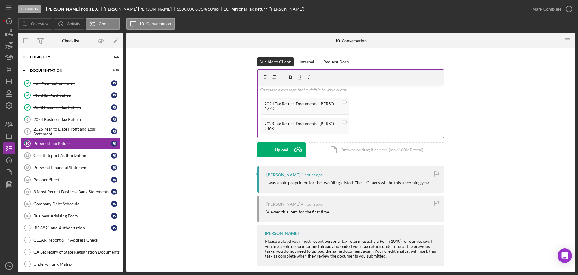
click at [289, 92] on p at bounding box center [351, 89] width 183 height 7
click at [268, 91] on p "2024 extension" at bounding box center [351, 89] width 183 height 7
click at [289, 91] on p "2024- extension" at bounding box center [351, 89] width 183 height 7
drag, startPoint x: 310, startPoint y: 88, endPoint x: 290, endPoint y: 89, distance: 20.5
click at [289, 89] on p "2024- extension (SoleProp)" at bounding box center [351, 89] width 183 height 7
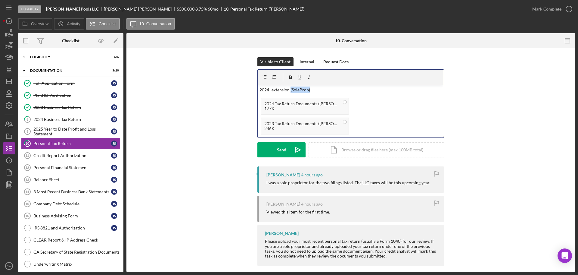
click at [289, 91] on p "2024- extension (SoleProp)" at bounding box center [351, 89] width 183 height 7
click at [289, 89] on p "2024- extension (SoleProp)" at bounding box center [351, 89] width 183 height 7
click at [289, 93] on div "v Color teal Color pink Remove color Add row above Add row below Add column bef…" at bounding box center [351, 90] width 186 height 10
drag, startPoint x: 318, startPoint y: 90, endPoint x: 288, endPoint y: 94, distance: 29.8
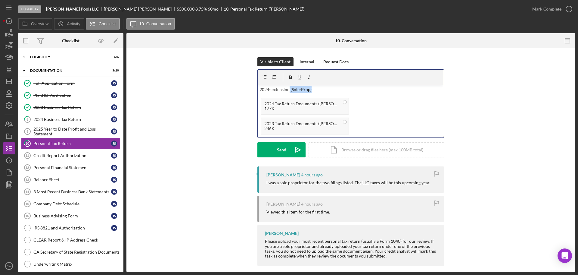
click at [288, 94] on div "v Color teal Color pink Remove color Add row above Add row below Add column bef…" at bounding box center [351, 90] width 186 height 10
click at [289, 87] on p "2024- extension filied" at bounding box center [351, 89] width 183 height 7
click at [266, 98] on div "2024 Tax Return Documents ([PERSON_NAME] & [PERSON_NAME]).pdf 177K" at bounding box center [305, 106] width 89 height 17
click at [289, 89] on p "2024- extension filied" at bounding box center [351, 89] width 183 height 7
click at [289, 90] on p "2024- extension filed" at bounding box center [351, 89] width 183 height 7
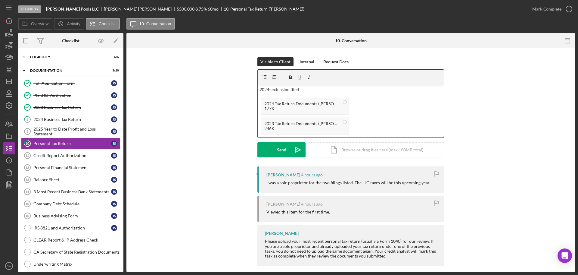
click at [286, 91] on p "2024- extension filed" at bounding box center [351, 89] width 183 height 7
click at [289, 89] on p "2024- extension filed" at bounding box center [351, 89] width 183 height 7
click at [285, 150] on div "Send" at bounding box center [281, 149] width 9 height 15
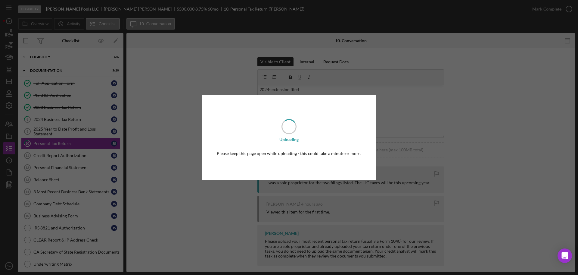
scroll to position [0, 0]
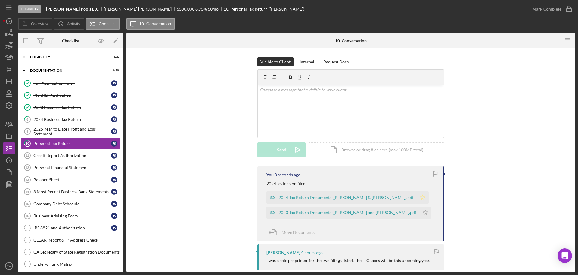
click at [289, 197] on polygon "button" at bounding box center [423, 197] width 5 height 5
click at [289, 212] on icon "Icon/Star" at bounding box center [426, 212] width 12 height 12
click at [289, 201] on icon "Icon/Star" at bounding box center [423, 197] width 12 height 12
click at [289, 200] on icon "Icon/Star" at bounding box center [423, 197] width 12 height 12
click at [289, 176] on icon "button" at bounding box center [436, 174] width 14 height 14
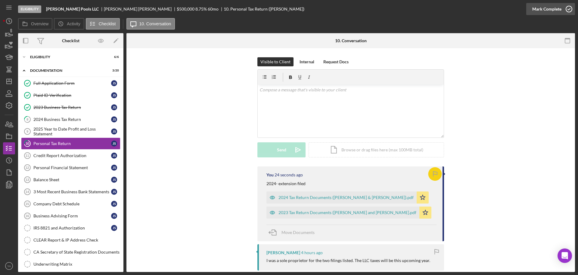
click at [289, 10] on icon "button" at bounding box center [569, 9] width 15 height 15
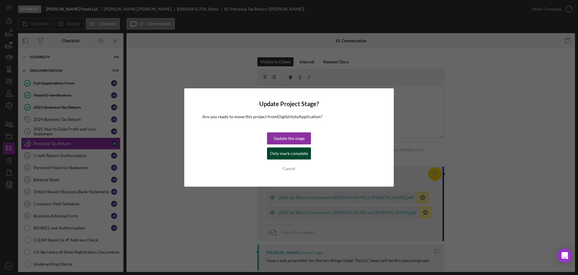
click at [289, 154] on div "Only mark complete" at bounding box center [289, 153] width 38 height 12
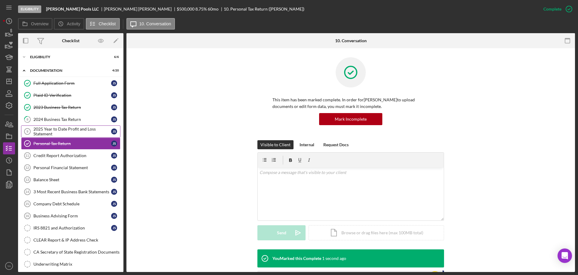
click at [68, 132] on div "2025 Year to Date Profit and Loss Statement" at bounding box center [72, 132] width 78 height 10
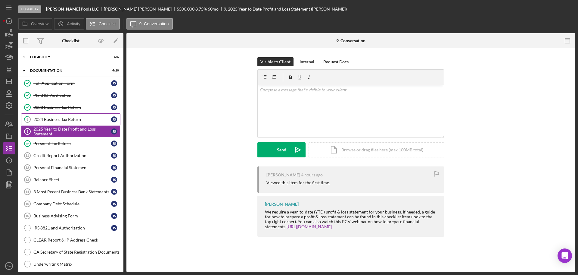
click at [72, 122] on link "8 2024 Business Tax Return J S" at bounding box center [70, 119] width 99 height 12
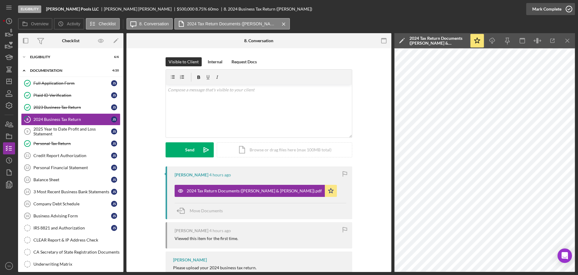
click at [289, 8] on icon "button" at bounding box center [569, 9] width 15 height 15
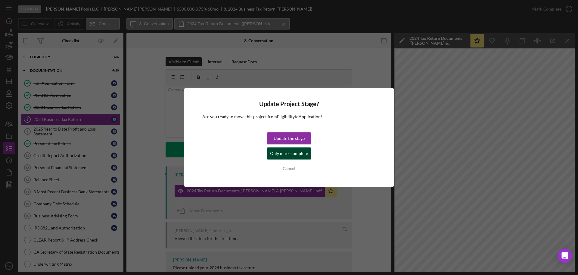
click at [289, 156] on div "Only mark complete" at bounding box center [289, 153] width 38 height 12
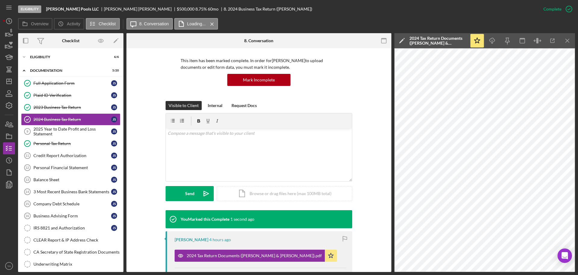
scroll to position [38, 0]
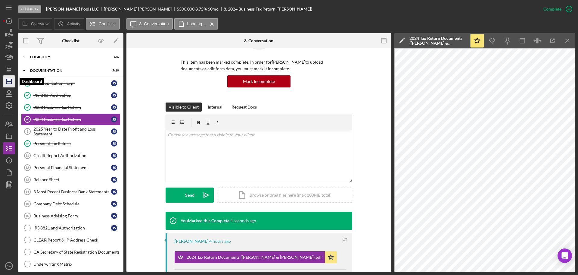
click at [9, 82] on icon "Icon/Dashboard" at bounding box center [9, 81] width 15 height 15
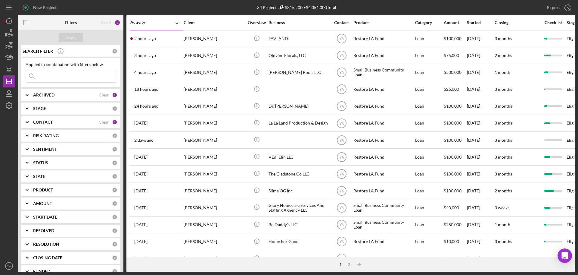
click at [289, 262] on div "1 2 Icon/Table Sort Arrow" at bounding box center [351, 264] width 449 height 15
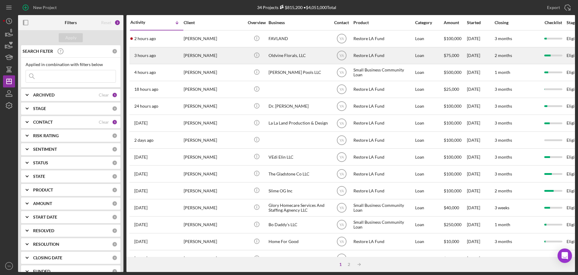
click at [289, 59] on div "Oldvine Florals, LLC" at bounding box center [299, 56] width 60 height 16
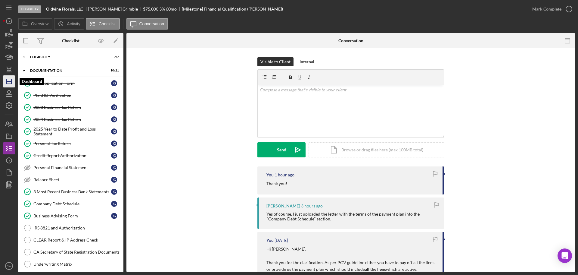
click at [7, 81] on polygon "button" at bounding box center [9, 81] width 5 height 5
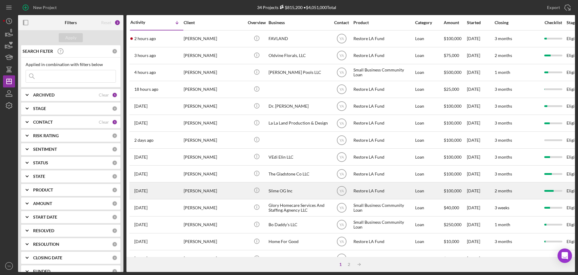
click at [289, 186] on div "Slime OG Inc" at bounding box center [299, 191] width 60 height 16
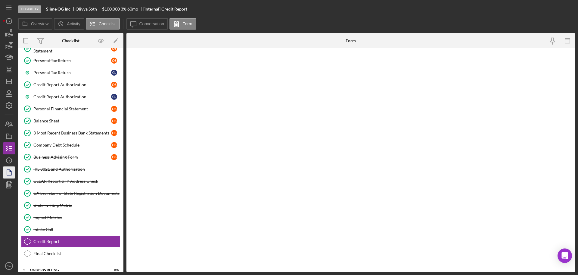
scroll to position [116, 0]
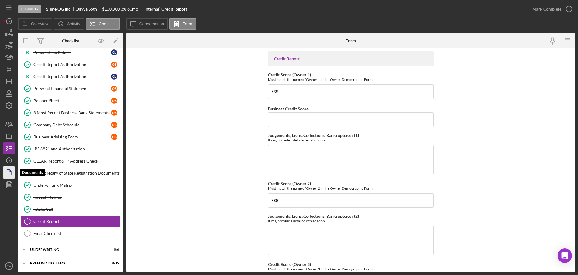
click at [10, 170] on polygon "button" at bounding box center [9, 172] width 5 height 5
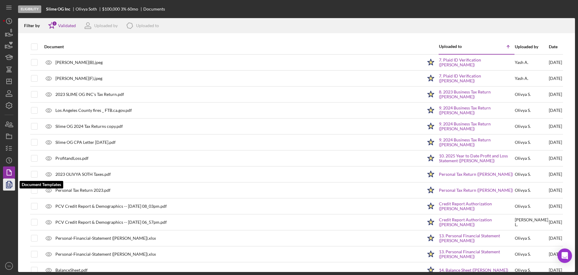
click at [11, 179] on icon "button" at bounding box center [9, 184] width 15 height 15
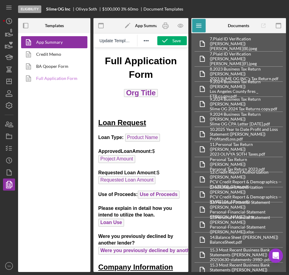
click at [56, 75] on link "Full Application Form" at bounding box center [52, 78] width 63 height 12
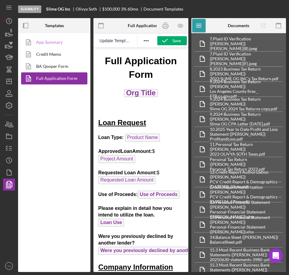
click at [46, 39] on link "App Summary" at bounding box center [52, 42] width 63 height 12
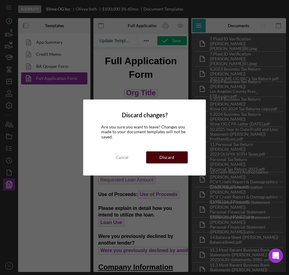
click at [163, 156] on div "Discard" at bounding box center [166, 157] width 15 height 12
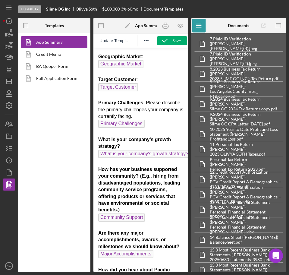
scroll to position [301, 0]
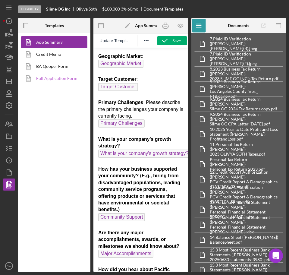
click at [59, 77] on link "Full Application Form" at bounding box center [52, 78] width 63 height 12
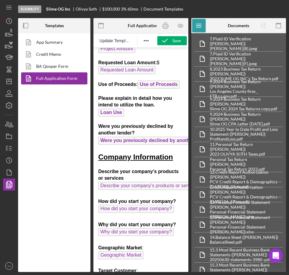
scroll to position [113, 0]
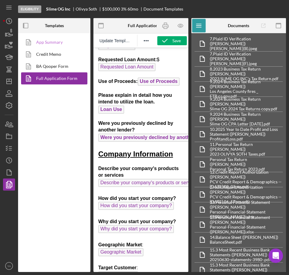
click at [63, 44] on link "App Summary" at bounding box center [52, 42] width 63 height 12
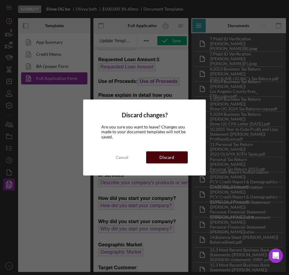
click at [159, 157] on button "Discard" at bounding box center [167, 157] width 42 height 12
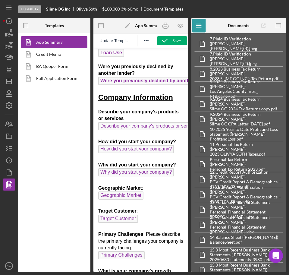
scroll to position [38, 0]
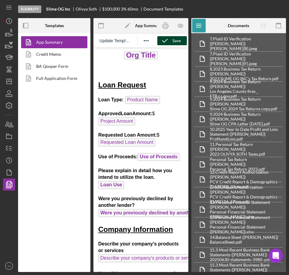
drag, startPoint x: 280, startPoint y: 19, endPoint x: 268, endPoint y: 42, distance: 25.3
click at [280, 19] on icon "button" at bounding box center [278, 26] width 14 height 14
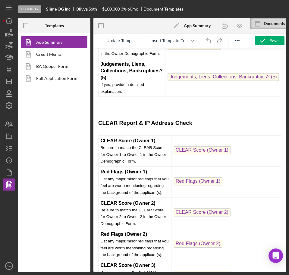
scroll to position [3614, 0]
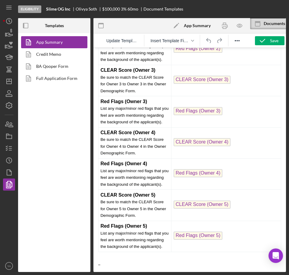
drag, startPoint x: 283, startPoint y: 112, endPoint x: 364, endPoint y: 299, distance: 203.5
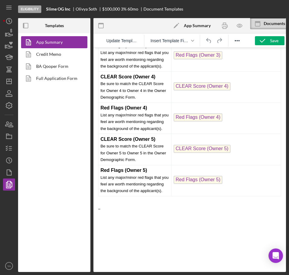
scroll to position [3539, 0]
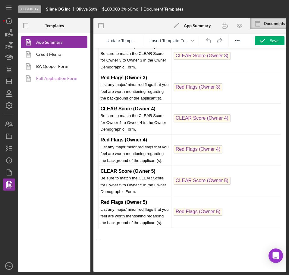
click at [41, 80] on link "Full Application Form" at bounding box center [52, 78] width 63 height 12
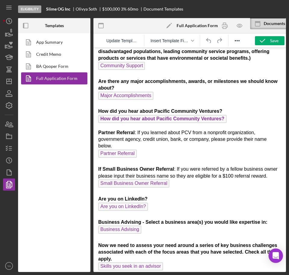
scroll to position [376, 0]
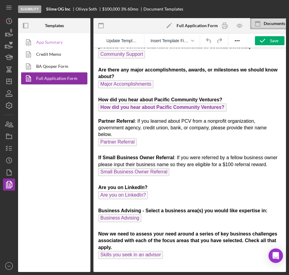
click at [54, 42] on link "App Summary" at bounding box center [52, 42] width 63 height 12
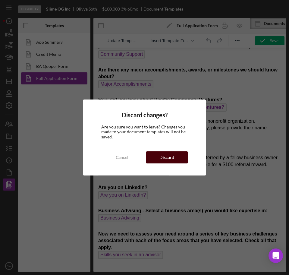
click at [167, 157] on div "Discard" at bounding box center [166, 157] width 15 height 12
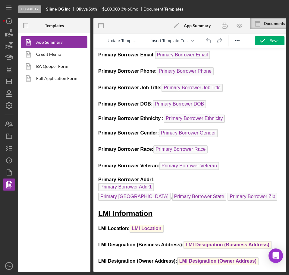
scroll to position [3614, 0]
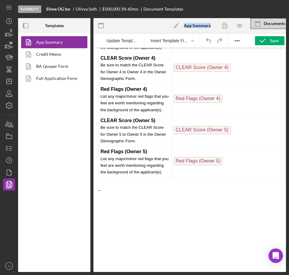
drag, startPoint x: 181, startPoint y: 28, endPoint x: 216, endPoint y: 27, distance: 35.3
click at [216, 27] on div "Icon/Edit App Summary" at bounding box center [190, 25] width 64 height 15
click at [52, 76] on link "Full Application Form" at bounding box center [52, 78] width 63 height 12
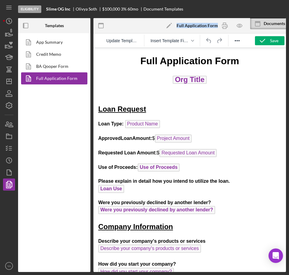
drag, startPoint x: 176, startPoint y: 23, endPoint x: 217, endPoint y: 24, distance: 40.4
click at [217, 24] on div "Icon/Edit Full Application Form" at bounding box center [189, 25] width 56 height 15
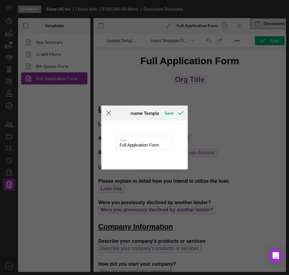
click at [106, 111] on icon "Icon/Menu Close" at bounding box center [108, 112] width 15 height 15
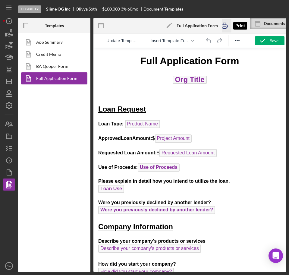
click at [228, 26] on icon "button" at bounding box center [225, 26] width 14 height 14
drag, startPoint x: 166, startPoint y: 62, endPoint x: 156, endPoint y: 60, distance: 10.2
click at [166, 61] on h1 "Full Application Form" at bounding box center [189, 61] width 183 height 14
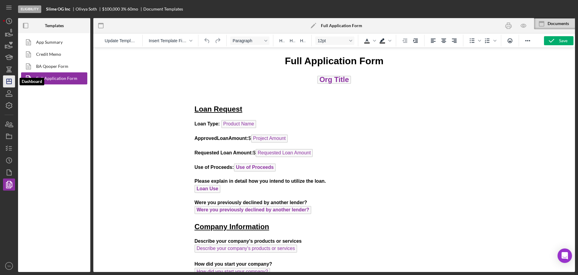
click at [8, 84] on polygon "button" at bounding box center [9, 81] width 5 height 5
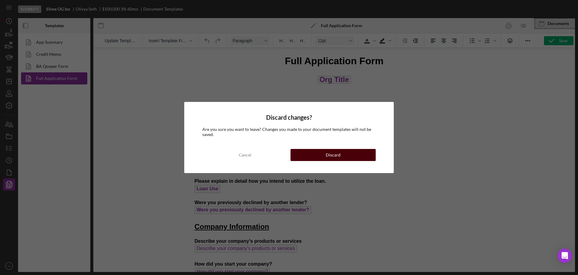
click at [289, 152] on button "Discard" at bounding box center [333, 155] width 85 height 12
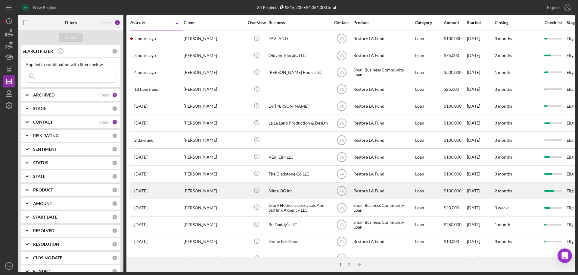
click at [289, 189] on div "Slime OG Inc" at bounding box center [299, 191] width 60 height 16
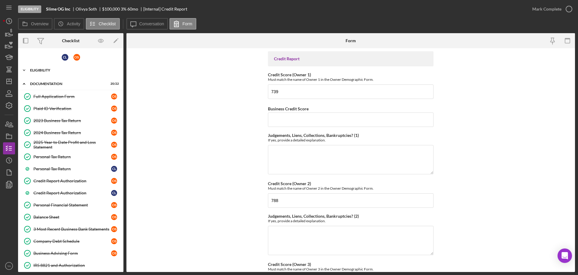
click at [59, 70] on div "Eligibility" at bounding box center [73, 70] width 86 height 4
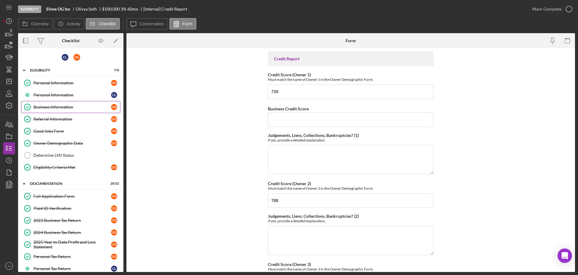
click at [63, 105] on div "Business Information" at bounding box center [72, 107] width 78 height 5
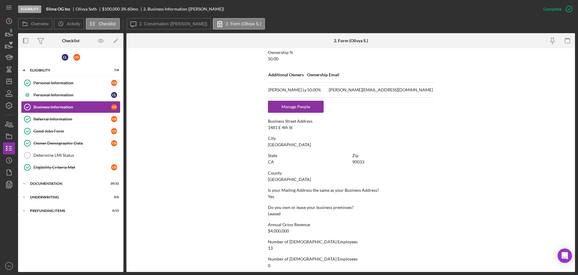
scroll to position [224, 0]
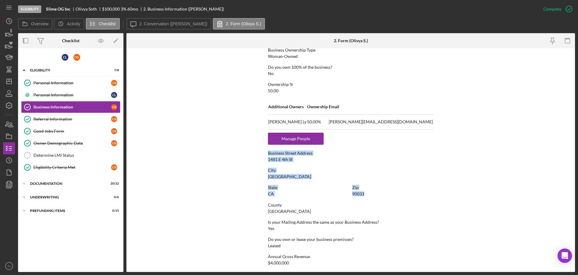
drag, startPoint x: 267, startPoint y: 151, endPoint x: 370, endPoint y: 194, distance: 112.1
click at [289, 194] on form "To edit this form you must mark this item incomplete Business Name Slime OG Inc…" at bounding box center [351, 160] width 449 height 224
click at [289, 170] on div "City" at bounding box center [351, 170] width 166 height 5
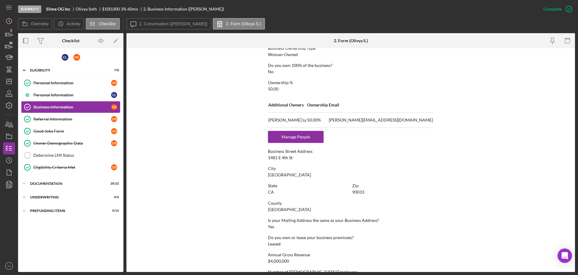
scroll to position [299, 0]
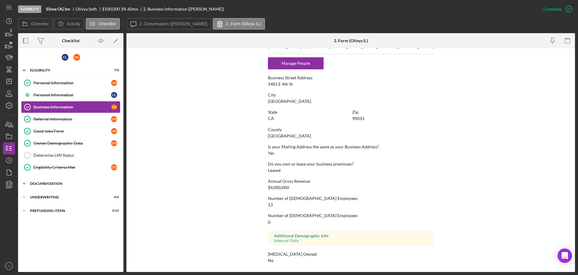
click at [72, 183] on div "Documentation" at bounding box center [73, 184] width 86 height 4
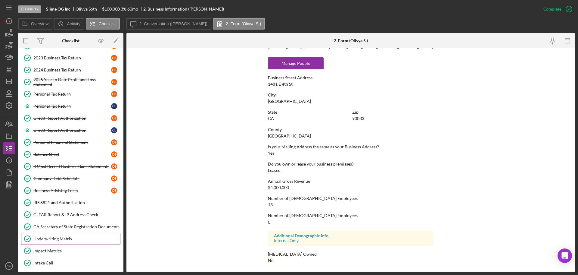
scroll to position [217, 0]
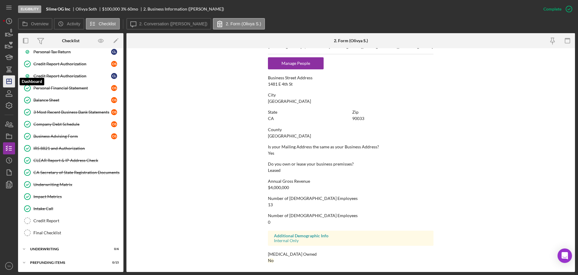
click at [7, 81] on line "button" at bounding box center [9, 81] width 5 height 0
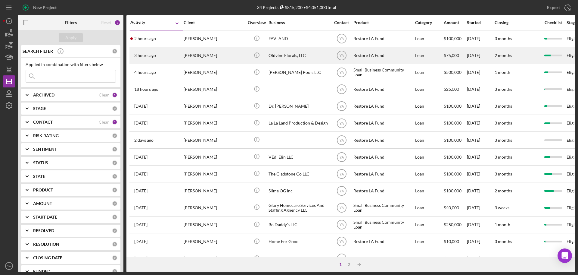
click at [289, 53] on div "Oldvine Florals, LLC" at bounding box center [299, 56] width 60 height 16
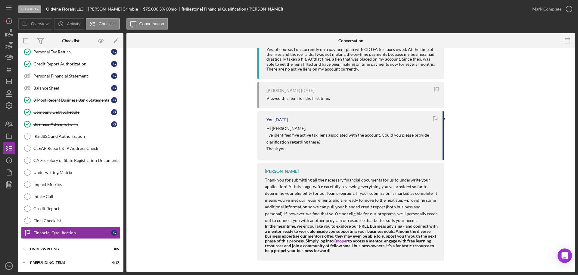
scroll to position [264, 0]
